Goal: Find specific page/section: Find specific page/section

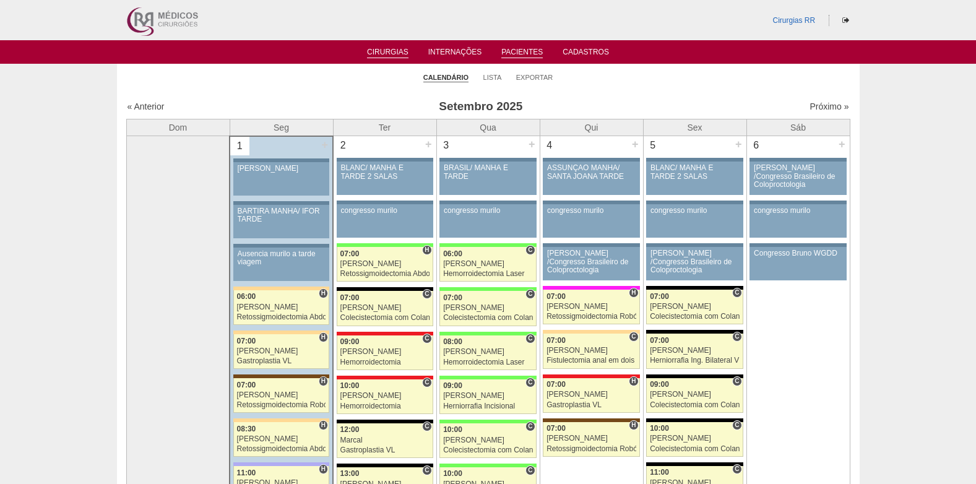
click at [529, 53] on link "Pacientes" at bounding box center [521, 53] width 41 height 11
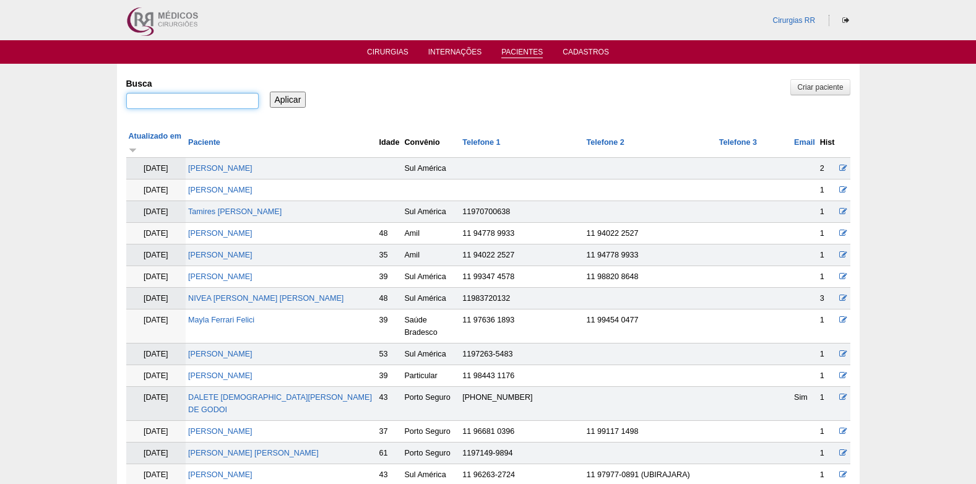
click at [227, 96] on input "Busca" at bounding box center [192, 101] width 132 height 16
type input "ivy"
click at [285, 101] on input "Aplicar" at bounding box center [288, 100] width 37 height 16
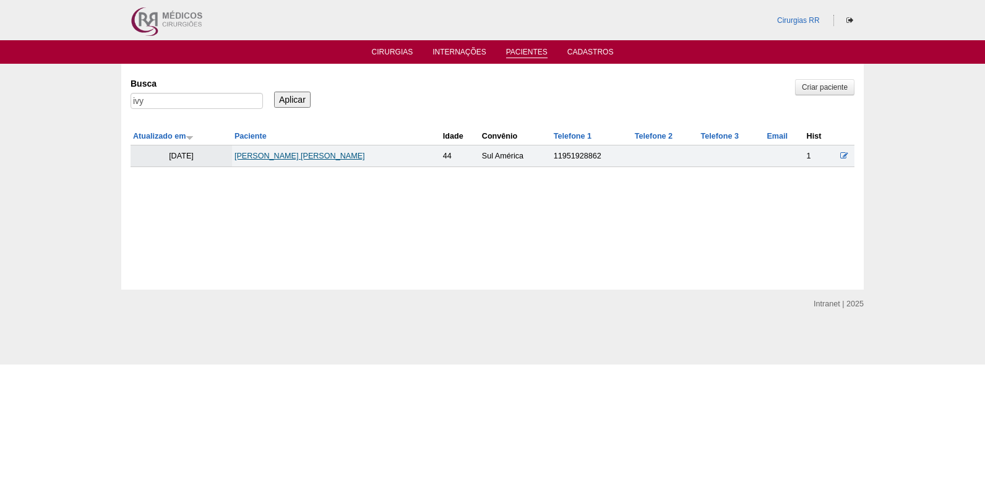
click at [285, 160] on link "IVY VIEIRA INACIO CUNHA" at bounding box center [300, 156] width 131 height 9
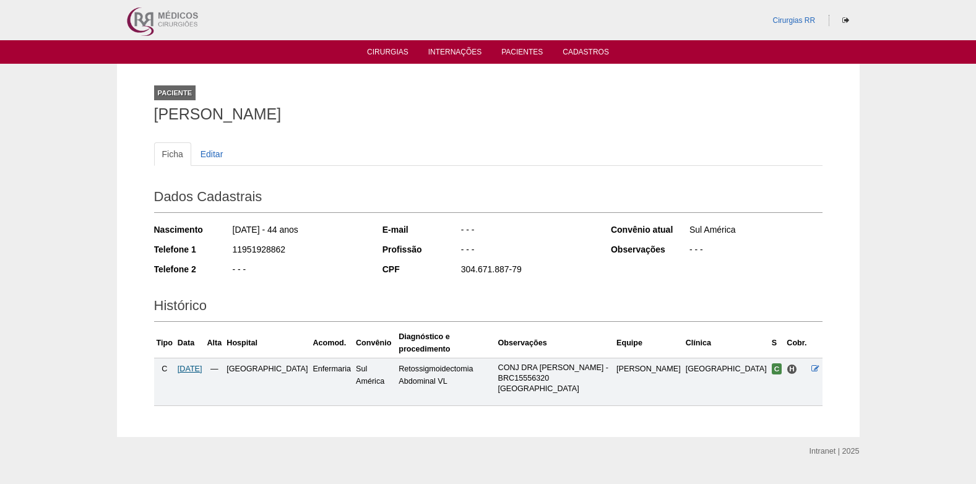
click at [190, 365] on span "22/09/2025" at bounding box center [190, 369] width 25 height 9
